Goal: Task Accomplishment & Management: Complete application form

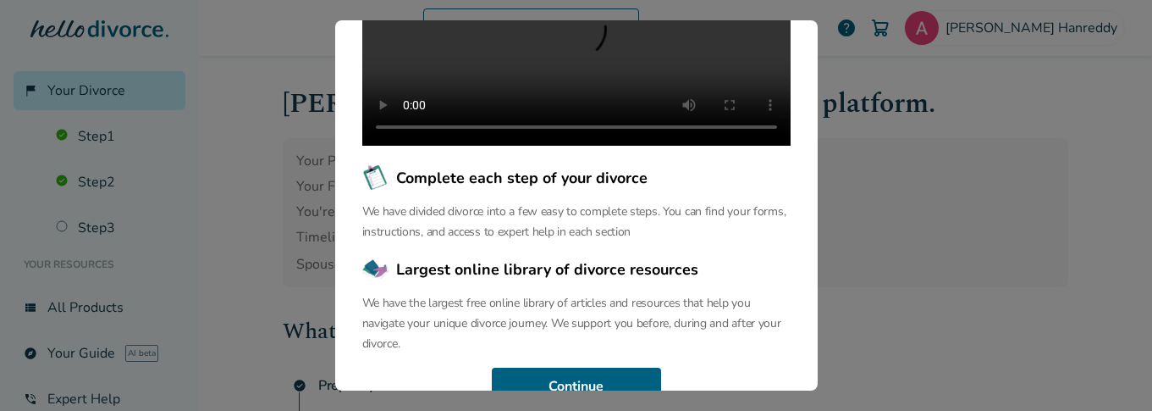
scroll to position [364, 0]
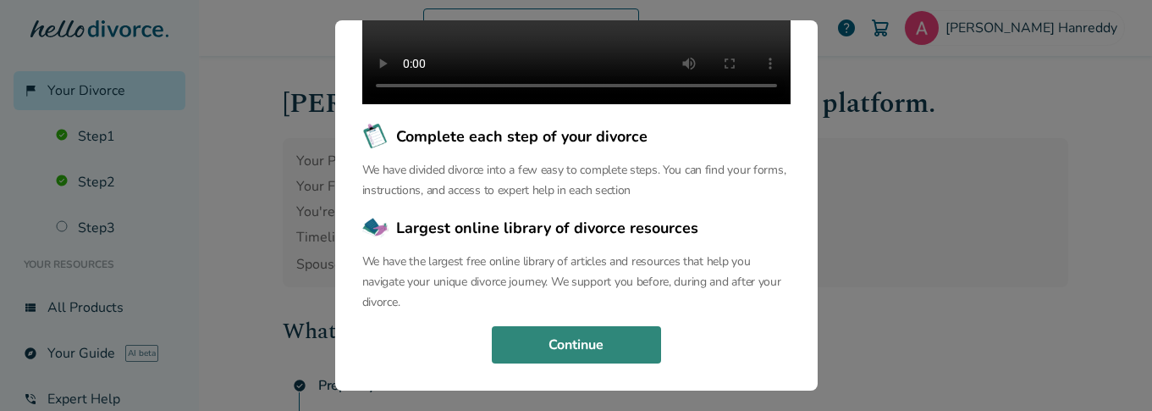
click at [596, 345] on button "Continue" at bounding box center [576, 344] width 169 height 37
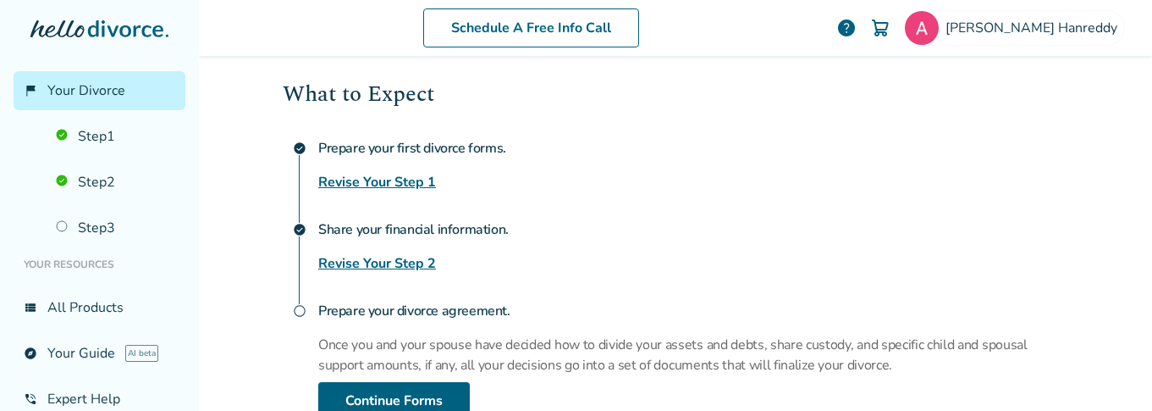
scroll to position [236, 0]
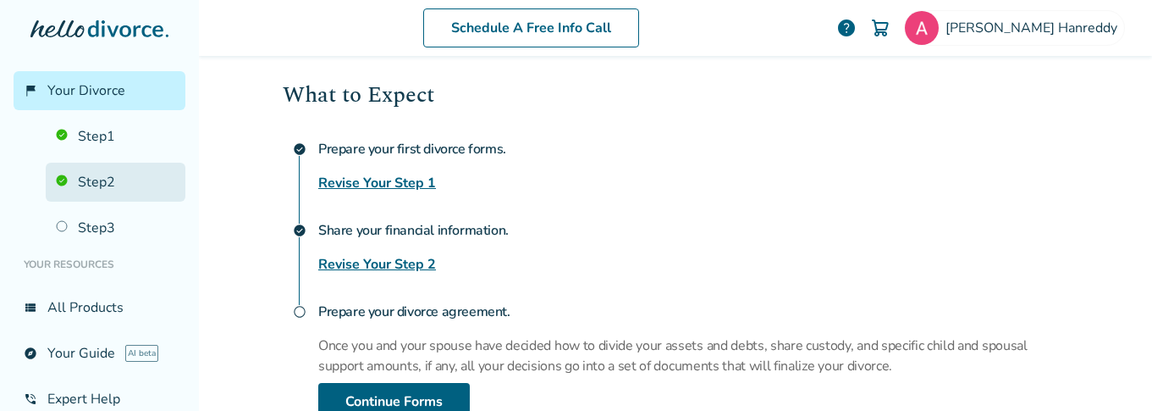
click at [79, 173] on link "Step 2" at bounding box center [116, 182] width 140 height 39
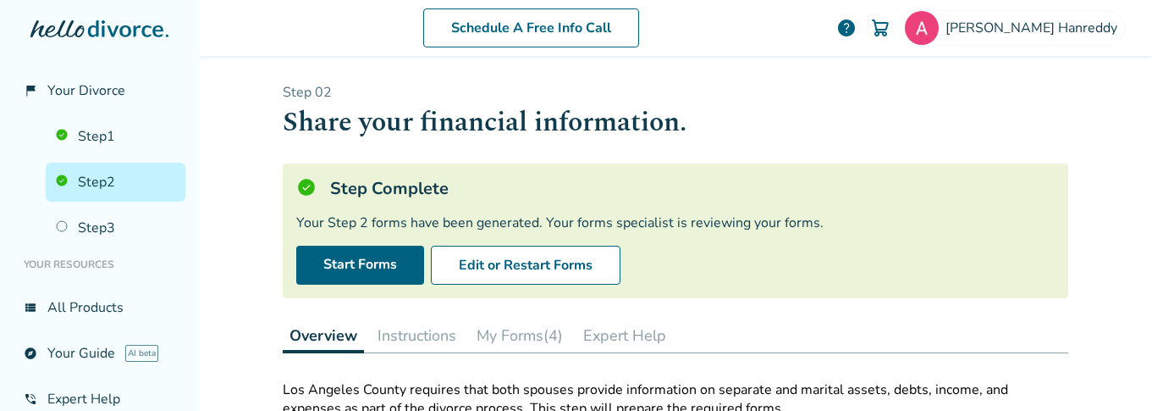
click at [505, 336] on button "My Forms (4)" at bounding box center [520, 335] width 100 height 34
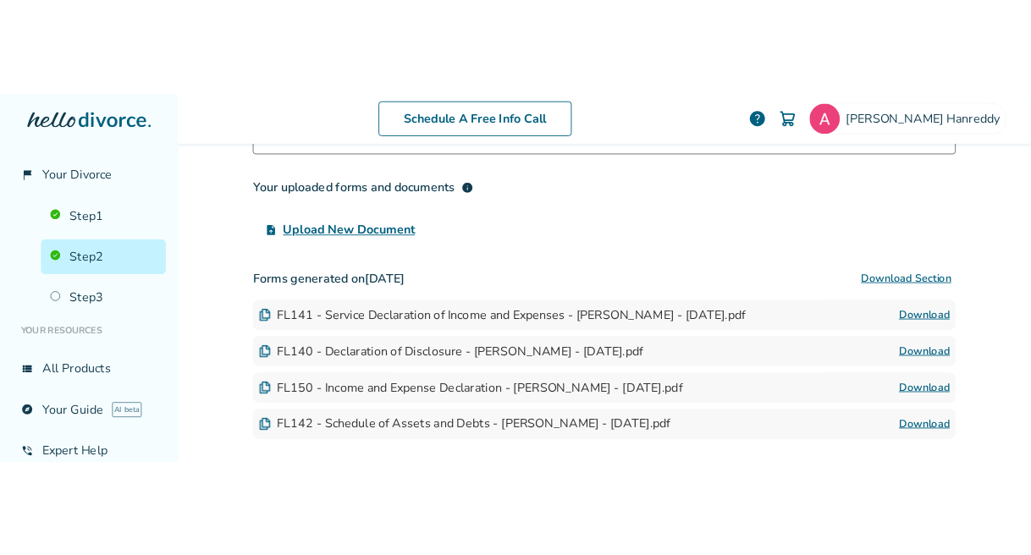
scroll to position [376, 0]
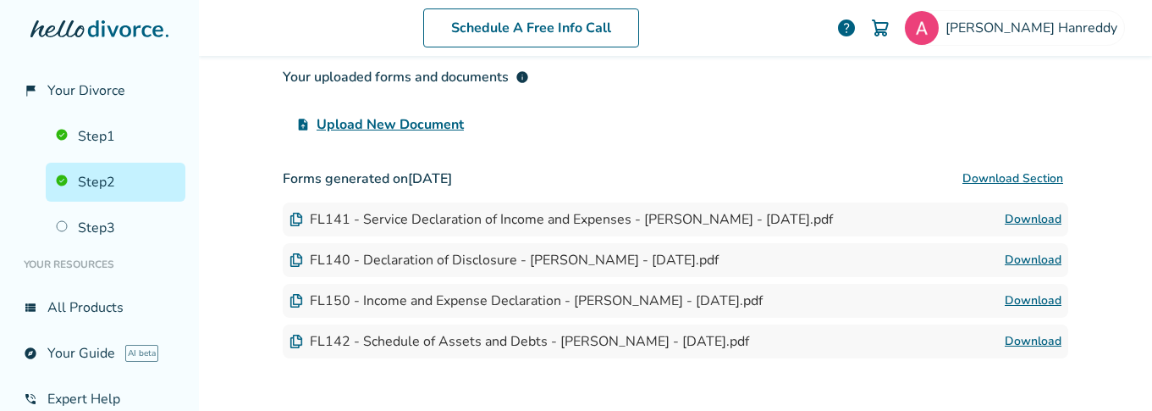
click at [1033, 340] on link "Download" at bounding box center [1033, 341] width 57 height 20
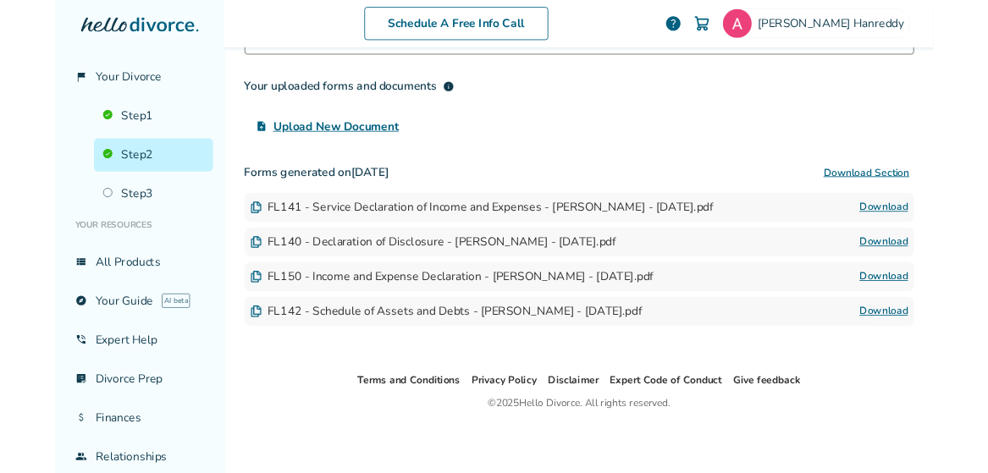
scroll to position [350, 0]
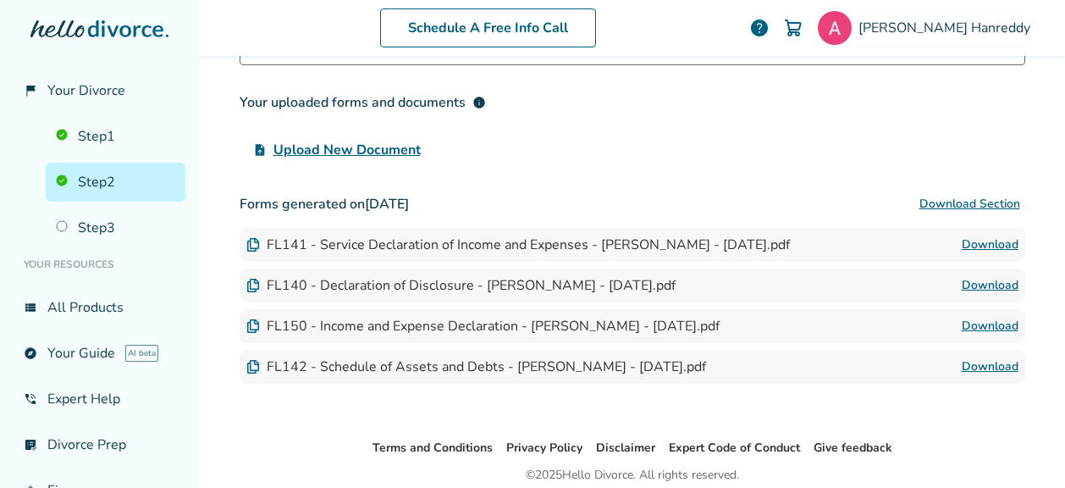
click at [389, 237] on div "FL141 - Service Declaration of Income and Expenses - [PERSON_NAME] - [DATE].pdf" at bounding box center [517, 244] width 543 height 19
click at [980, 237] on link "Download" at bounding box center [990, 244] width 57 height 20
click at [980, 320] on link "Download" at bounding box center [990, 326] width 57 height 20
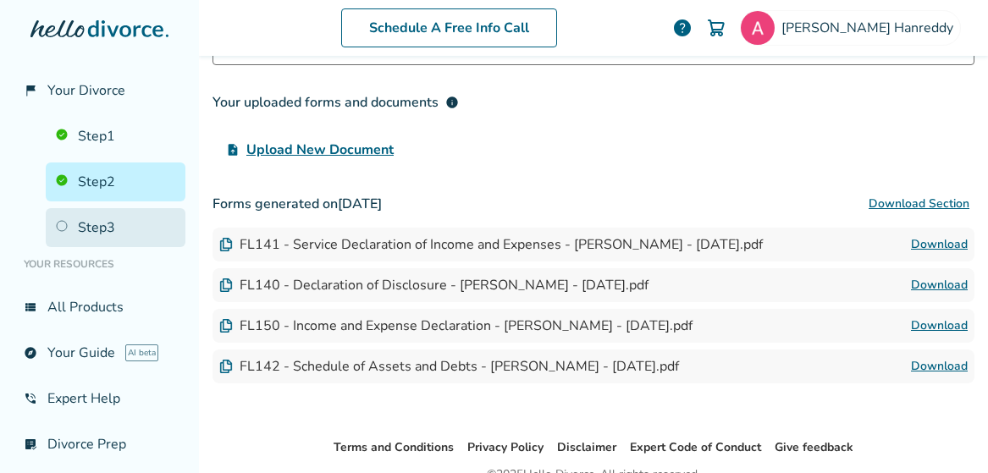
click at [102, 229] on link "Step 3" at bounding box center [116, 227] width 140 height 39
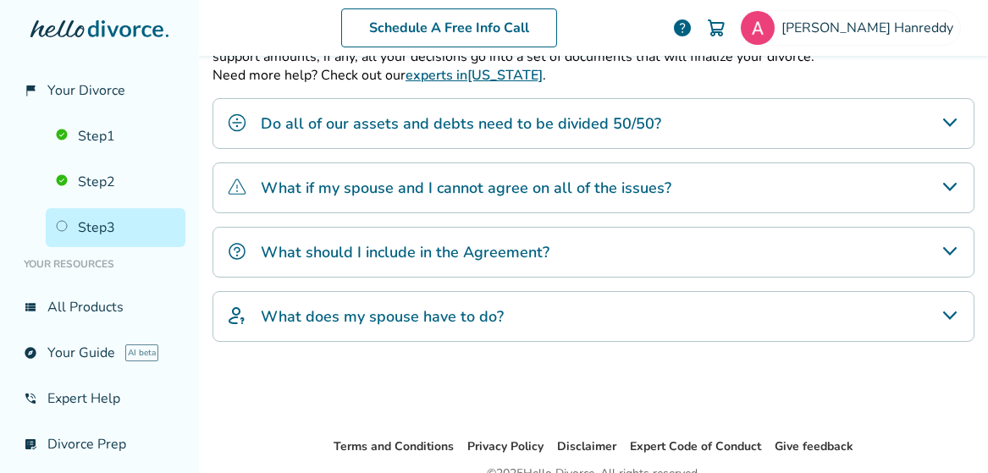
scroll to position [467, 0]
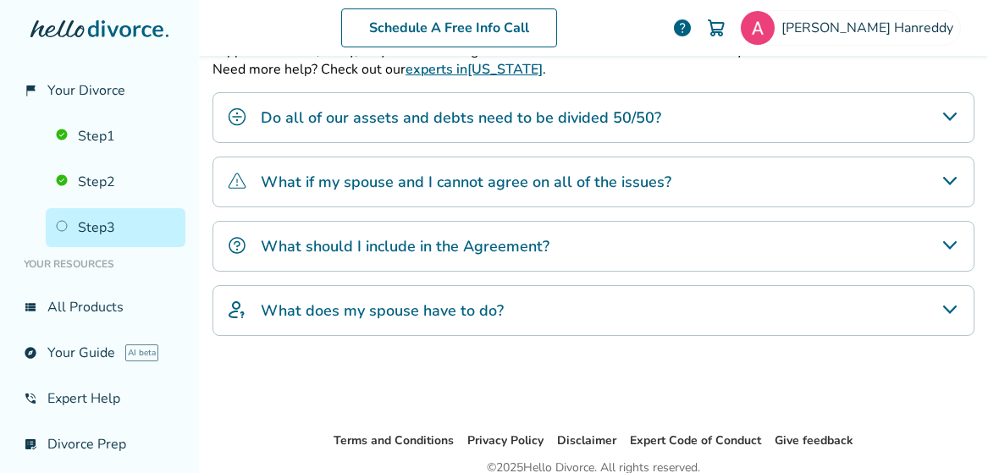
click at [433, 326] on div "What does my spouse have to do?" at bounding box center [593, 310] width 762 height 51
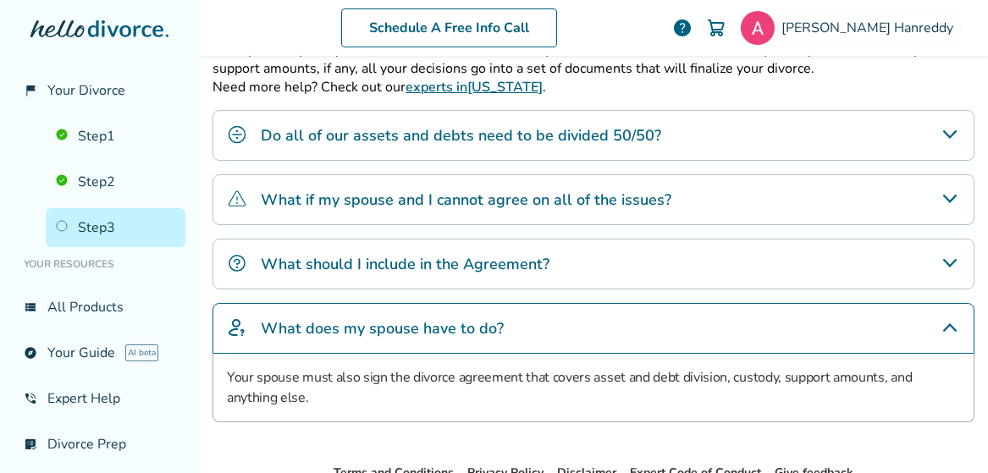
scroll to position [445, 0]
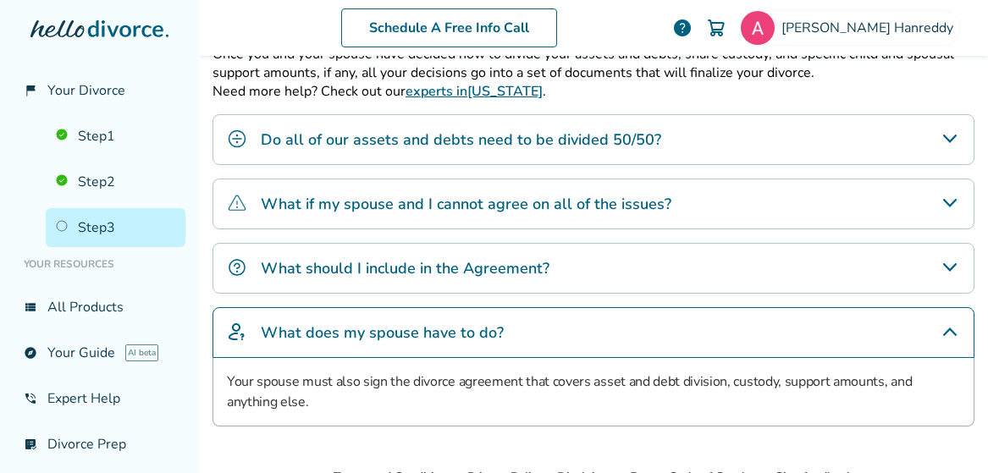
click at [466, 260] on h4 "What should I include in the Agreement?" at bounding box center [405, 268] width 289 height 22
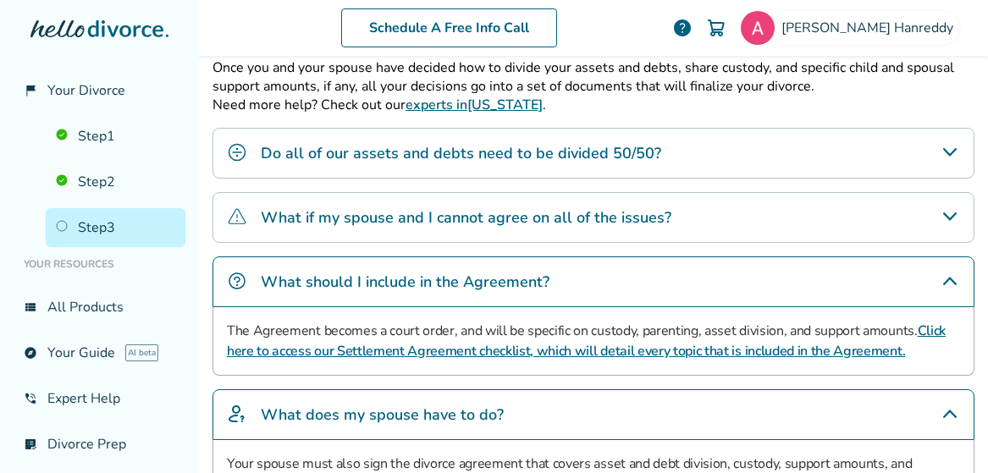
scroll to position [417, 0]
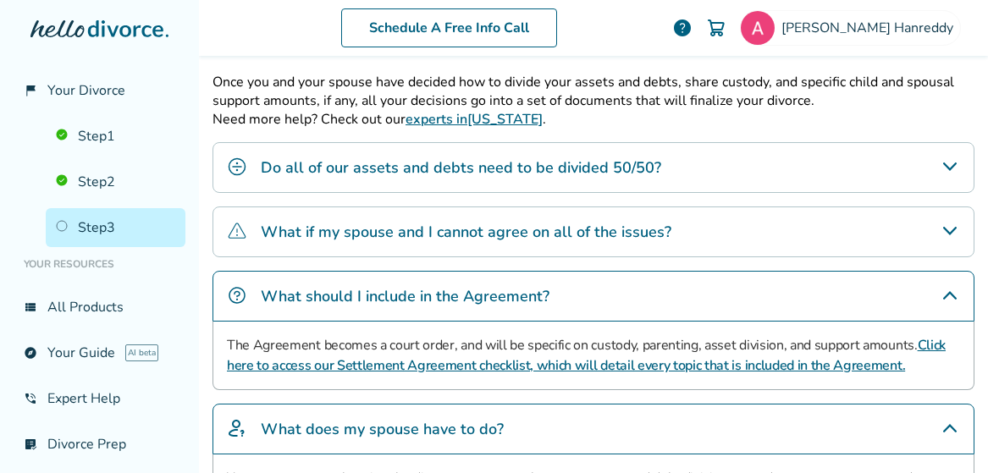
click at [494, 237] on h4 "What if my spouse and I cannot agree on all of the issues?" at bounding box center [466, 232] width 411 height 22
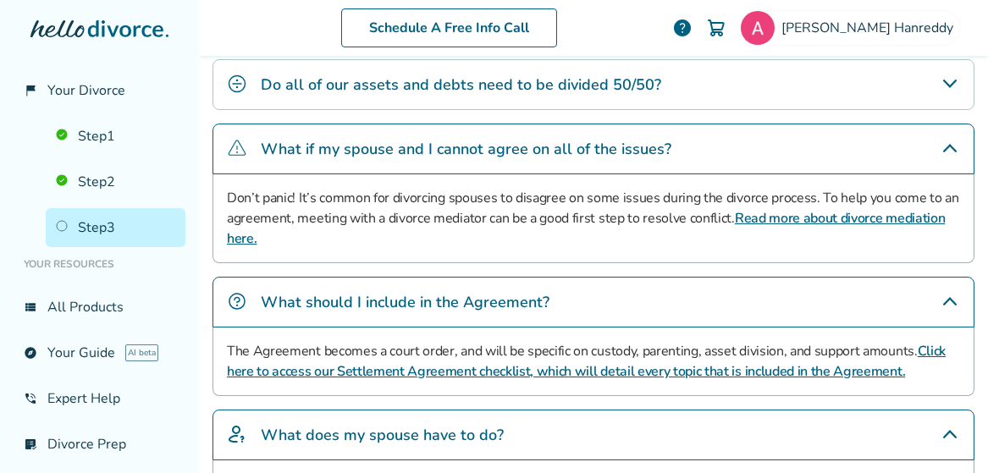
scroll to position [499, 0]
